Goal: Transaction & Acquisition: Purchase product/service

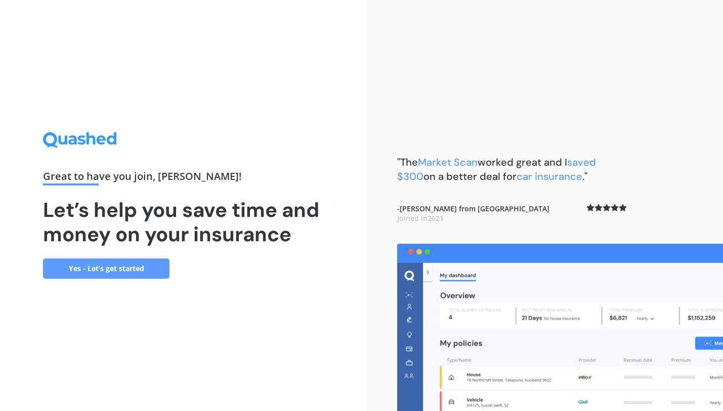
click at [145, 265] on link "Yes - Let’s get started" at bounding box center [106, 268] width 127 height 20
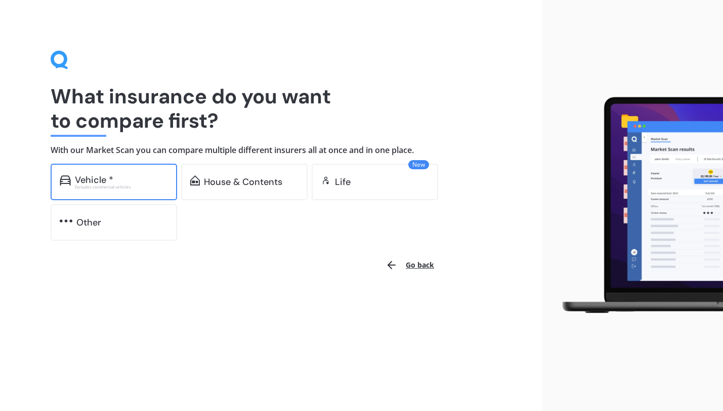
click at [135, 177] on div "Vehicle *" at bounding box center [121, 180] width 93 height 10
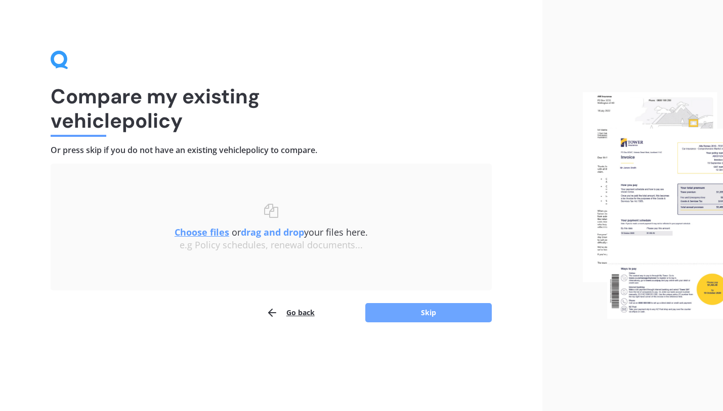
click at [403, 313] on button "Skip" at bounding box center [428, 312] width 127 height 19
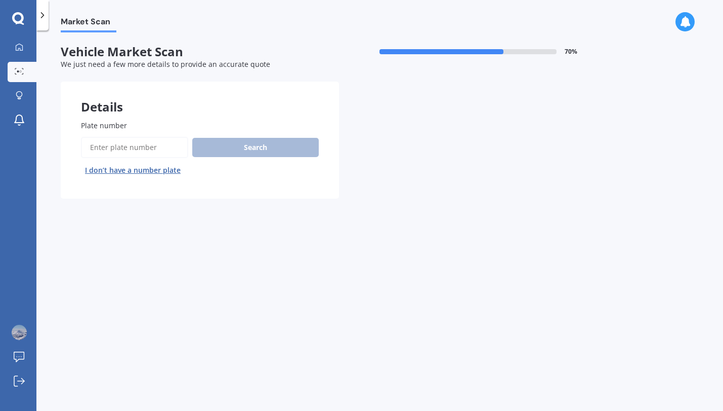
click at [143, 142] on input "Plate number" at bounding box center [134, 147] width 107 height 21
type input "ccn224"
click at [234, 147] on button "Search" at bounding box center [255, 147] width 127 height 19
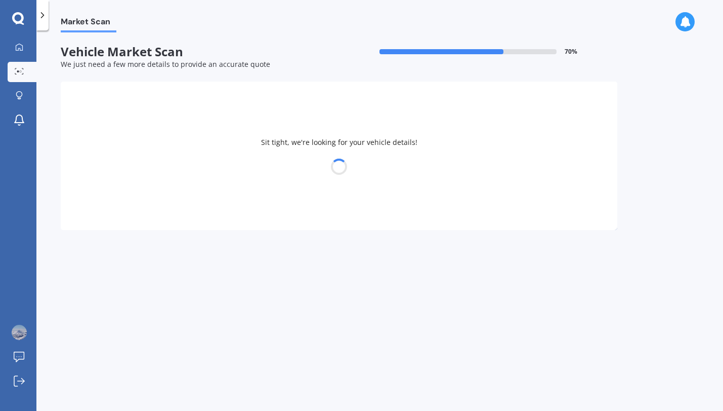
select select "TOYOTA"
select select "HIGHLANDER"
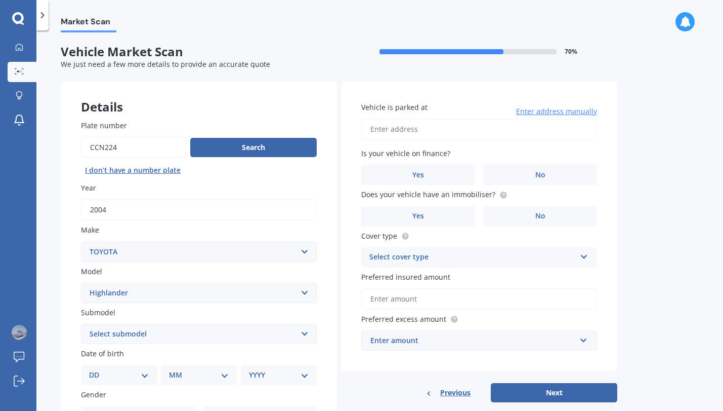
scroll to position [20, 0]
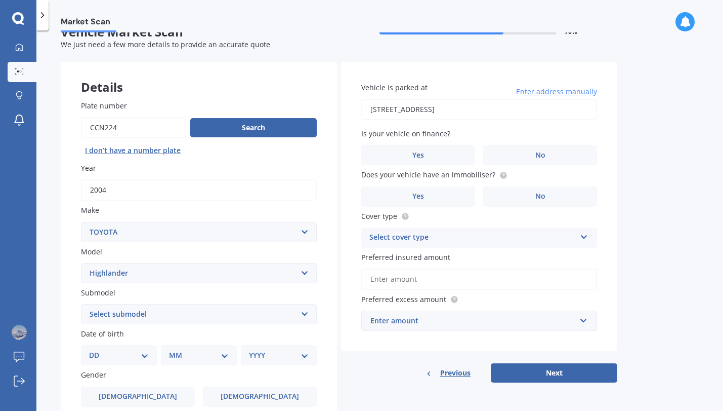
type input "[STREET_ADDRESS]"
click at [515, 151] on label "No" at bounding box center [540, 155] width 114 height 20
click at [0, 0] on input "No" at bounding box center [0, 0] width 0 height 0
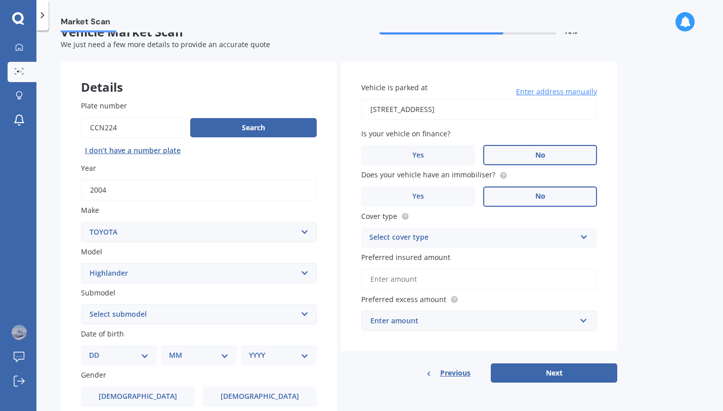
click at [537, 192] on span "No" at bounding box center [541, 196] width 10 height 9
click at [0, 0] on input "No" at bounding box center [0, 0] width 0 height 0
click at [563, 235] on div "Select cover type" at bounding box center [473, 237] width 207 height 12
click at [545, 257] on div "Comprehensive" at bounding box center [479, 257] width 235 height 18
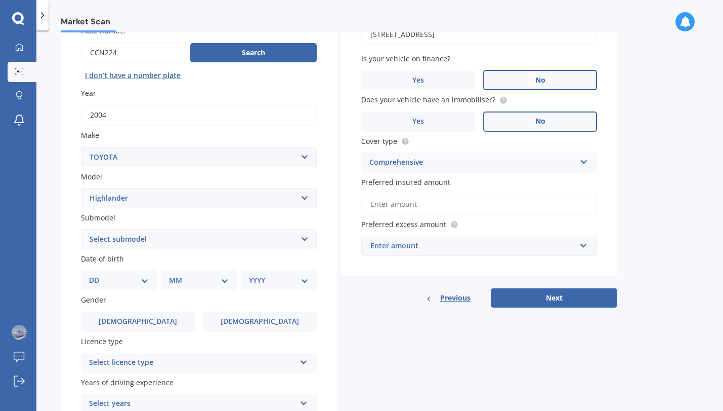
scroll to position [96, 0]
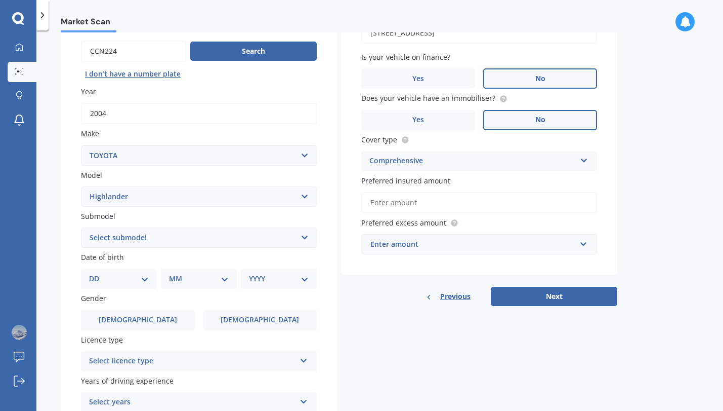
click at [538, 203] on input "Preferred insured amount" at bounding box center [479, 202] width 236 height 21
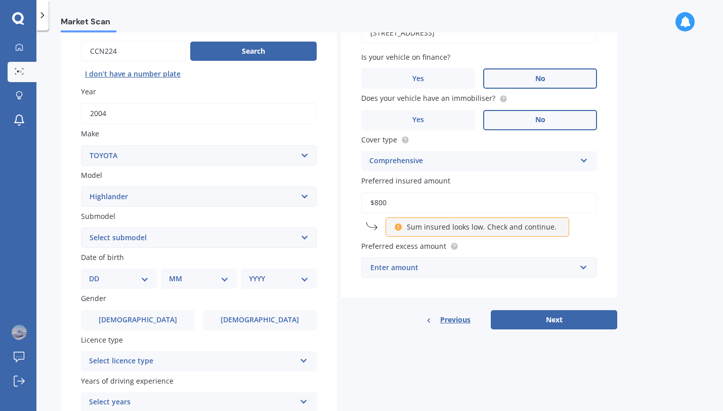
type input "$8,000"
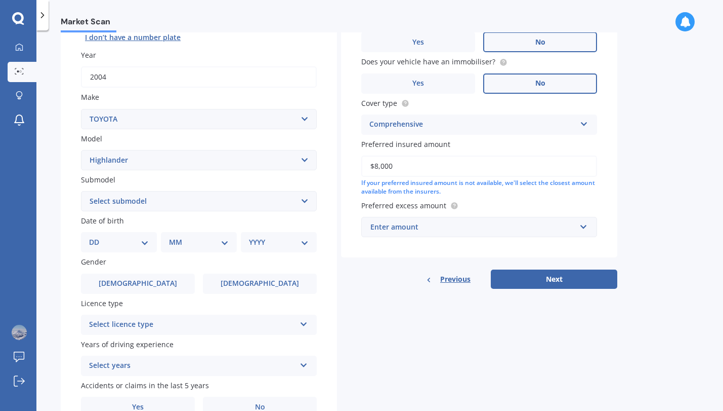
scroll to position [138, 0]
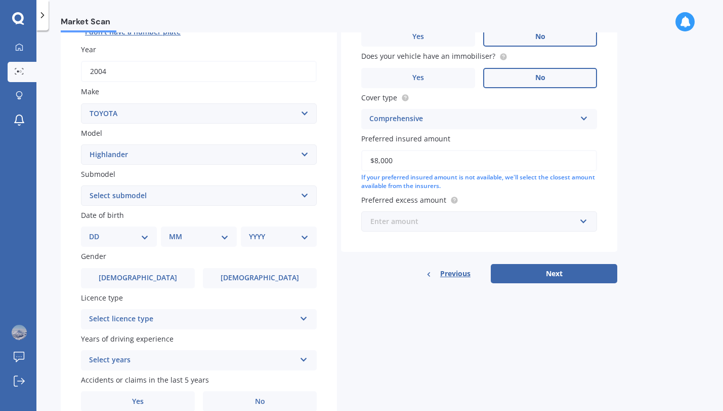
click at [585, 217] on input "text" at bounding box center [475, 221] width 227 height 19
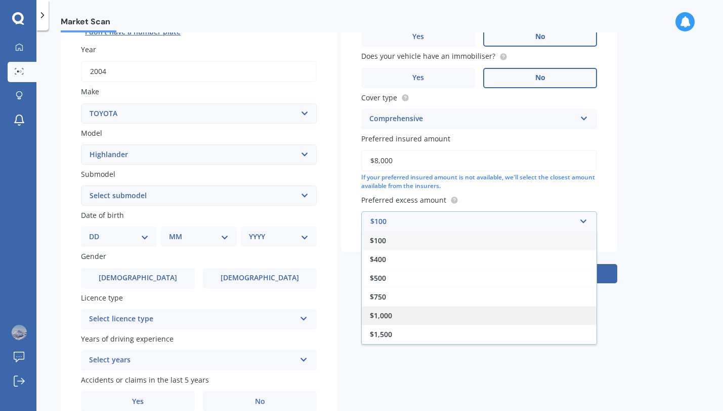
click at [555, 310] on div "$1,000" at bounding box center [479, 315] width 235 height 19
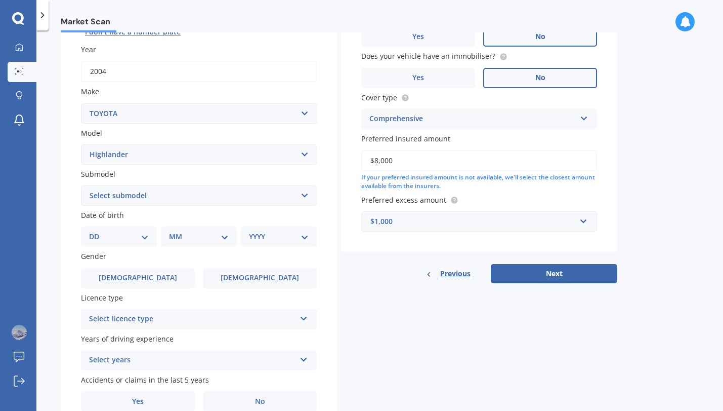
select select "PETROL V6 4WD"
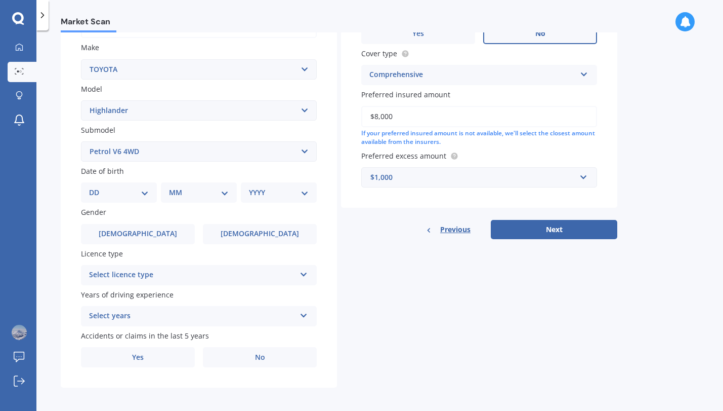
scroll to position [182, 0]
click at [282, 197] on div "YYYY 2025 2024 2023 2022 2021 2020 2019 2018 2017 2016 2015 2014 2013 2012 2011…" at bounding box center [279, 193] width 76 height 20
select select "1980"
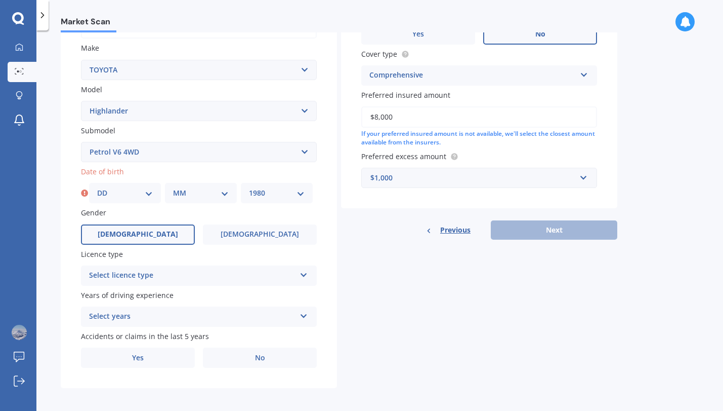
click at [161, 236] on label "[DEMOGRAPHIC_DATA]" at bounding box center [138, 234] width 114 height 20
click at [0, 0] on input "[DEMOGRAPHIC_DATA]" at bounding box center [0, 0] width 0 height 0
select select "16"
click at [207, 197] on div "MM 01 02 03 04 05 06 07 08 09 10 11 12" at bounding box center [201, 193] width 72 height 20
select select "09"
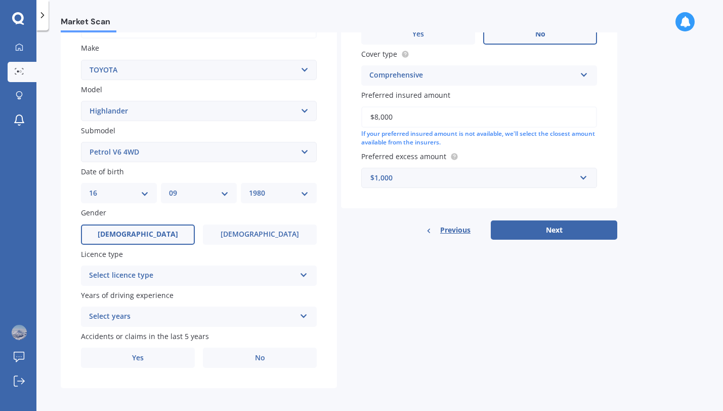
click at [202, 274] on div "Select licence type" at bounding box center [192, 275] width 207 height 12
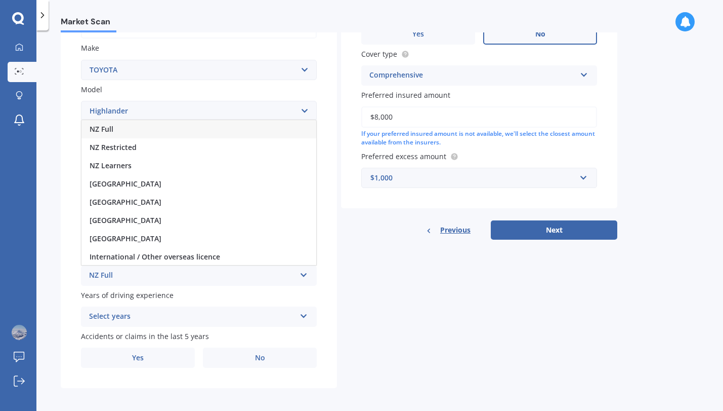
click at [164, 129] on div "NZ Full" at bounding box center [198, 129] width 235 height 18
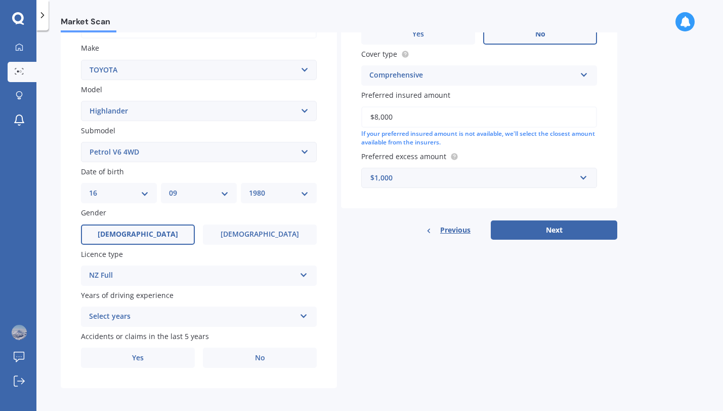
click at [153, 270] on div "NZ Full" at bounding box center [192, 275] width 207 height 12
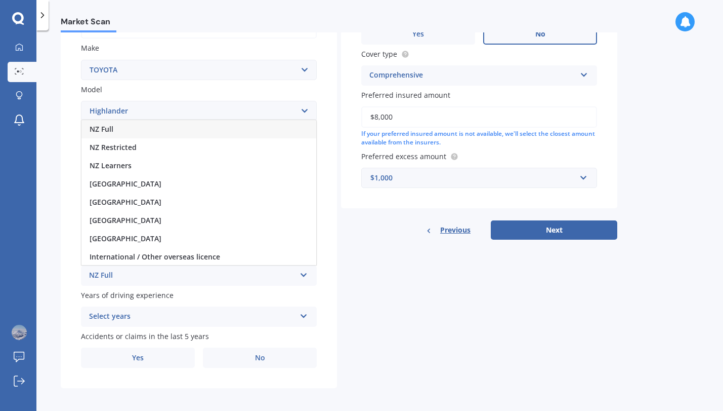
click at [161, 271] on div "NZ Full" at bounding box center [192, 275] width 207 height 12
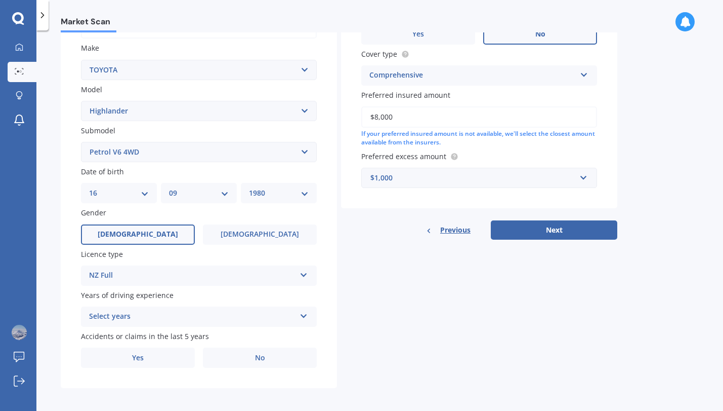
click at [178, 313] on div "Select years" at bounding box center [192, 316] width 207 height 12
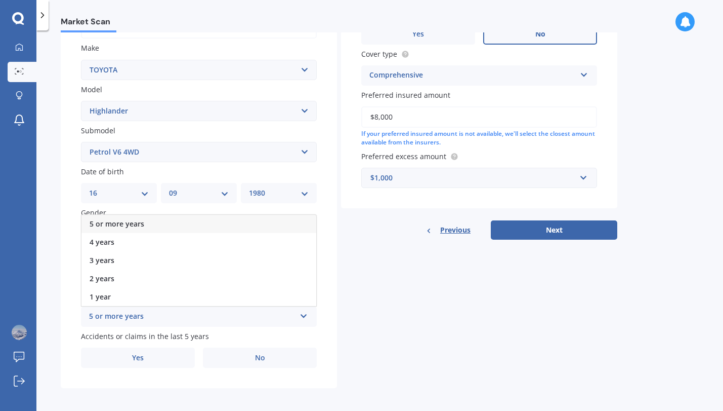
click at [160, 221] on div "5 or more years" at bounding box center [198, 224] width 235 height 18
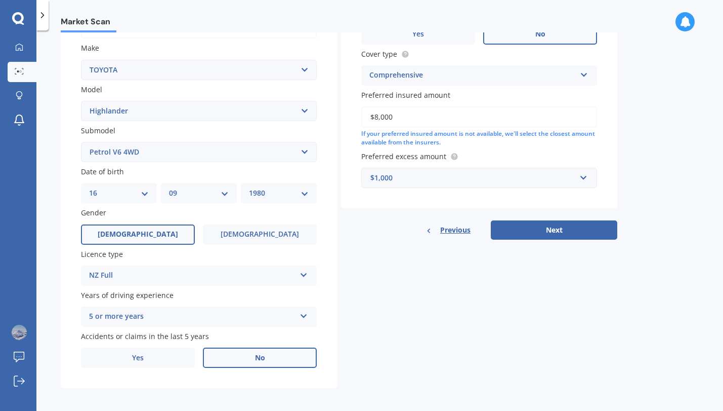
click at [243, 354] on label "No" at bounding box center [260, 357] width 114 height 20
click at [0, 0] on input "No" at bounding box center [0, 0] width 0 height 0
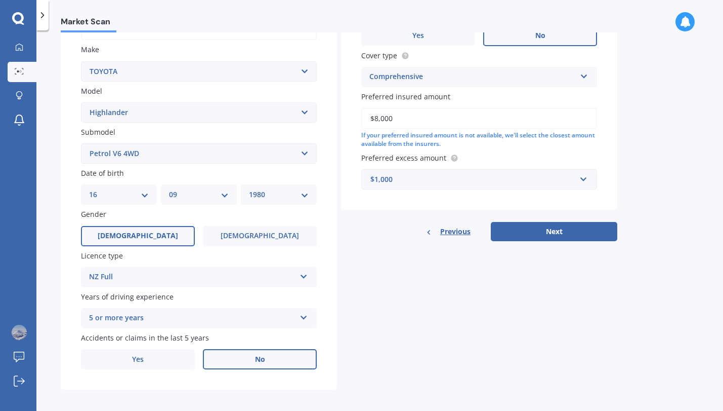
scroll to position [0, 0]
click at [526, 229] on button "Next" at bounding box center [554, 231] width 127 height 19
select select "16"
select select "09"
select select "1980"
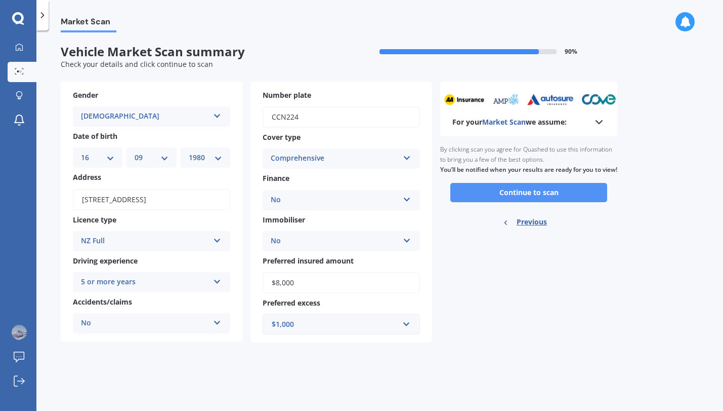
click at [533, 194] on button "Continue to scan" at bounding box center [528, 192] width 157 height 19
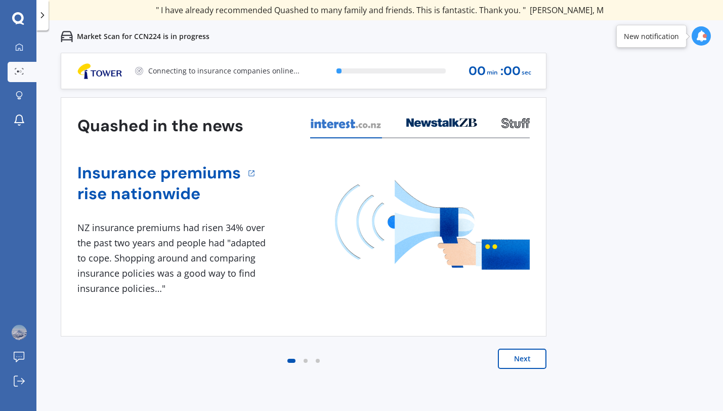
click at [523, 363] on button "Next" at bounding box center [522, 358] width 49 height 20
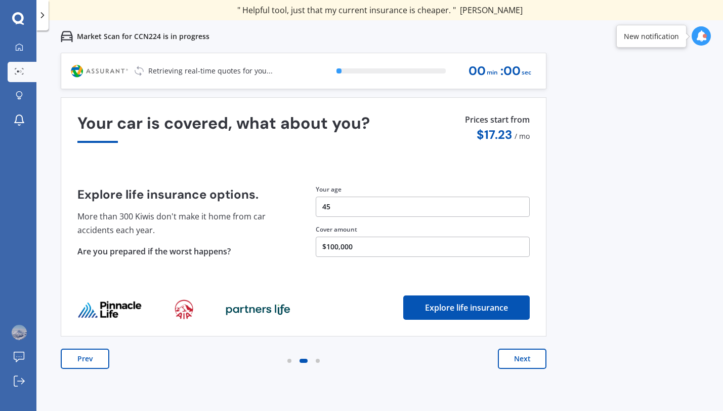
click at [532, 356] on button "Next" at bounding box center [522, 358] width 49 height 20
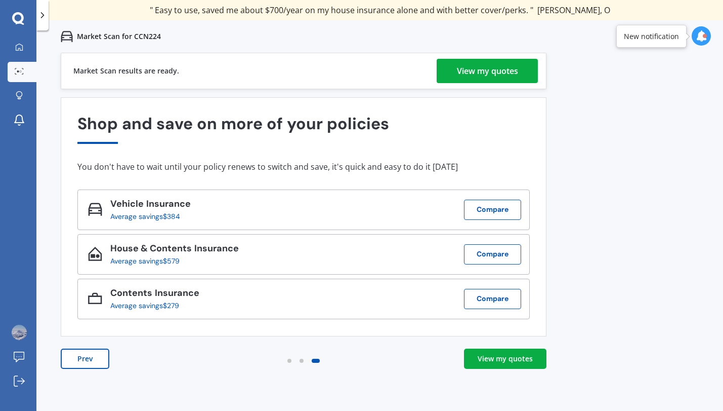
click at [477, 70] on div "View my quotes" at bounding box center [487, 71] width 61 height 24
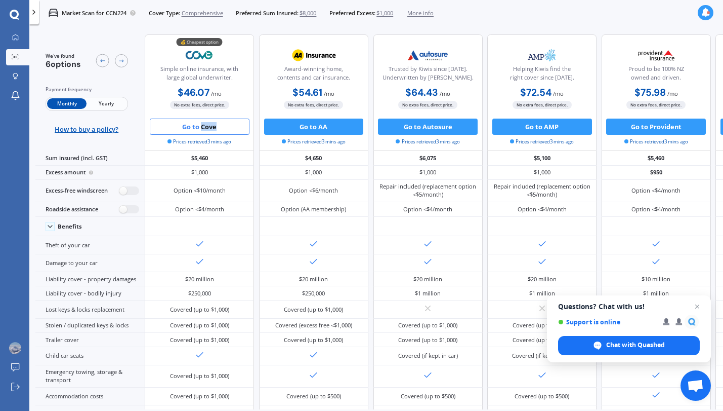
click at [194, 129] on button "Go to Cove" at bounding box center [200, 126] width 100 height 16
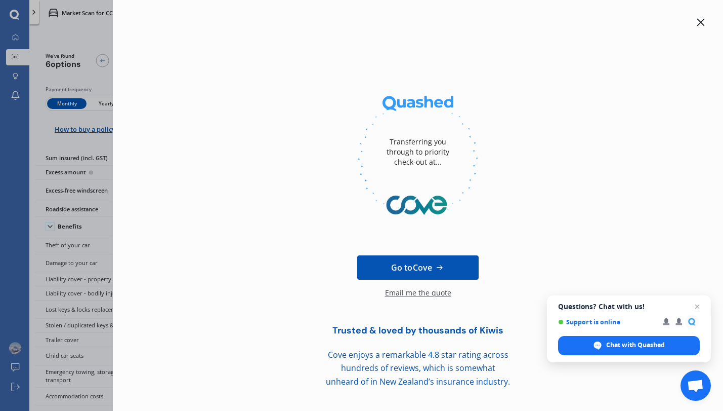
click at [431, 262] on span "Go to Cove" at bounding box center [411, 267] width 41 height 12
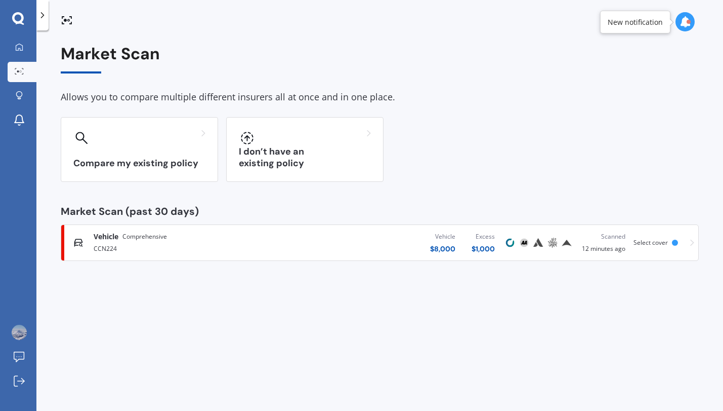
click at [374, 245] on div "Vehicle $ 8,000 Excess $ 1,000" at bounding box center [396, 242] width 215 height 30
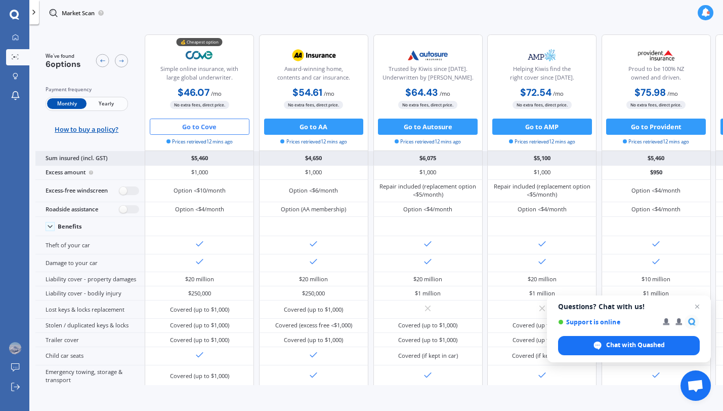
drag, startPoint x: 374, startPoint y: 245, endPoint x: 158, endPoint y: 156, distance: 233.1
click at [144, 217] on div "Roadside assistance" at bounding box center [89, 209] width 109 height 15
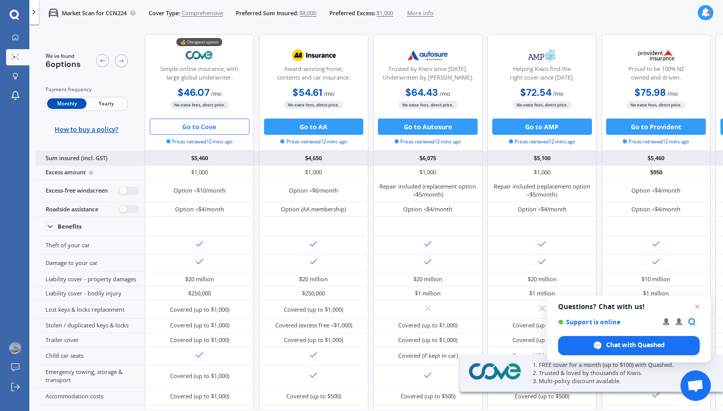
click at [158, 156] on div "$5,460" at bounding box center [199, 158] width 109 height 14
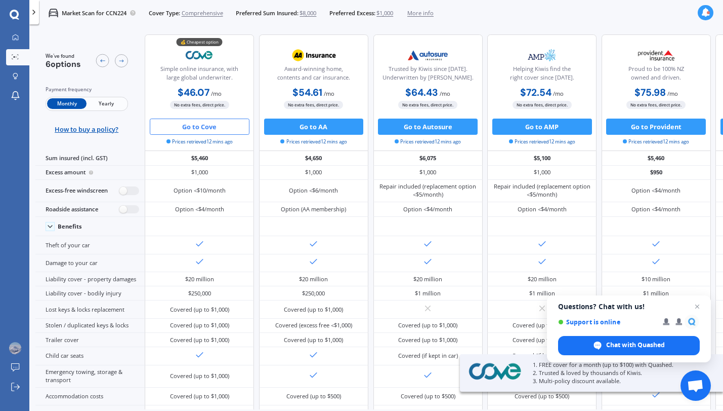
click at [79, 136] on div "We've found 6 options Payment frequency Monthly Yearly How to buy a policy?" at bounding box center [89, 92] width 109 height 116
click at [305, 127] on button "Go to AA" at bounding box center [314, 126] width 100 height 16
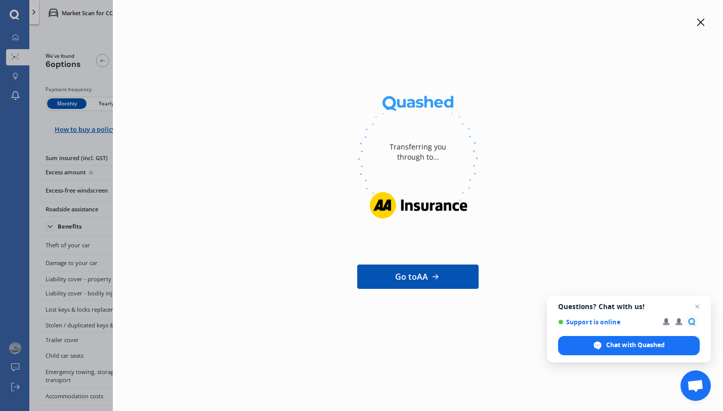
click at [411, 276] on span "Go to AA" at bounding box center [411, 276] width 33 height 12
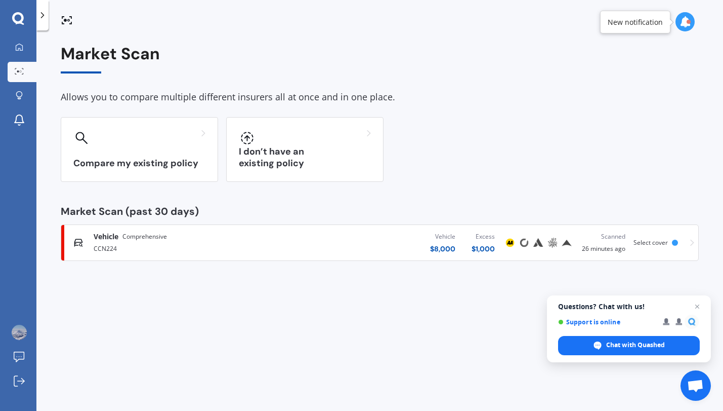
click at [284, 237] on div "Vehicle Comprehensive" at bounding box center [191, 236] width 195 height 10
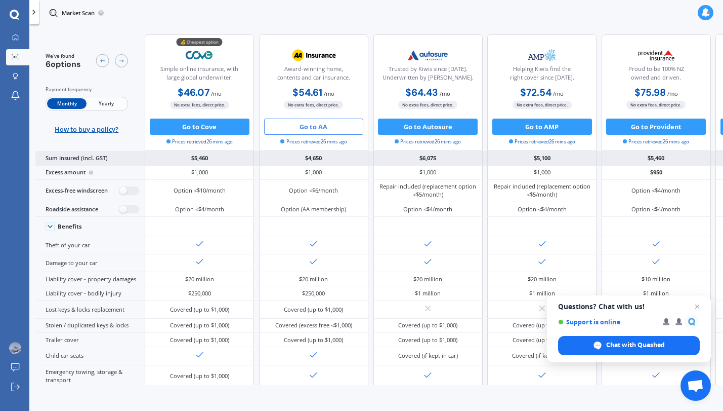
click at [167, 152] on div "$5,460" at bounding box center [199, 158] width 109 height 14
